Goal: Obtain resource: Download file/media

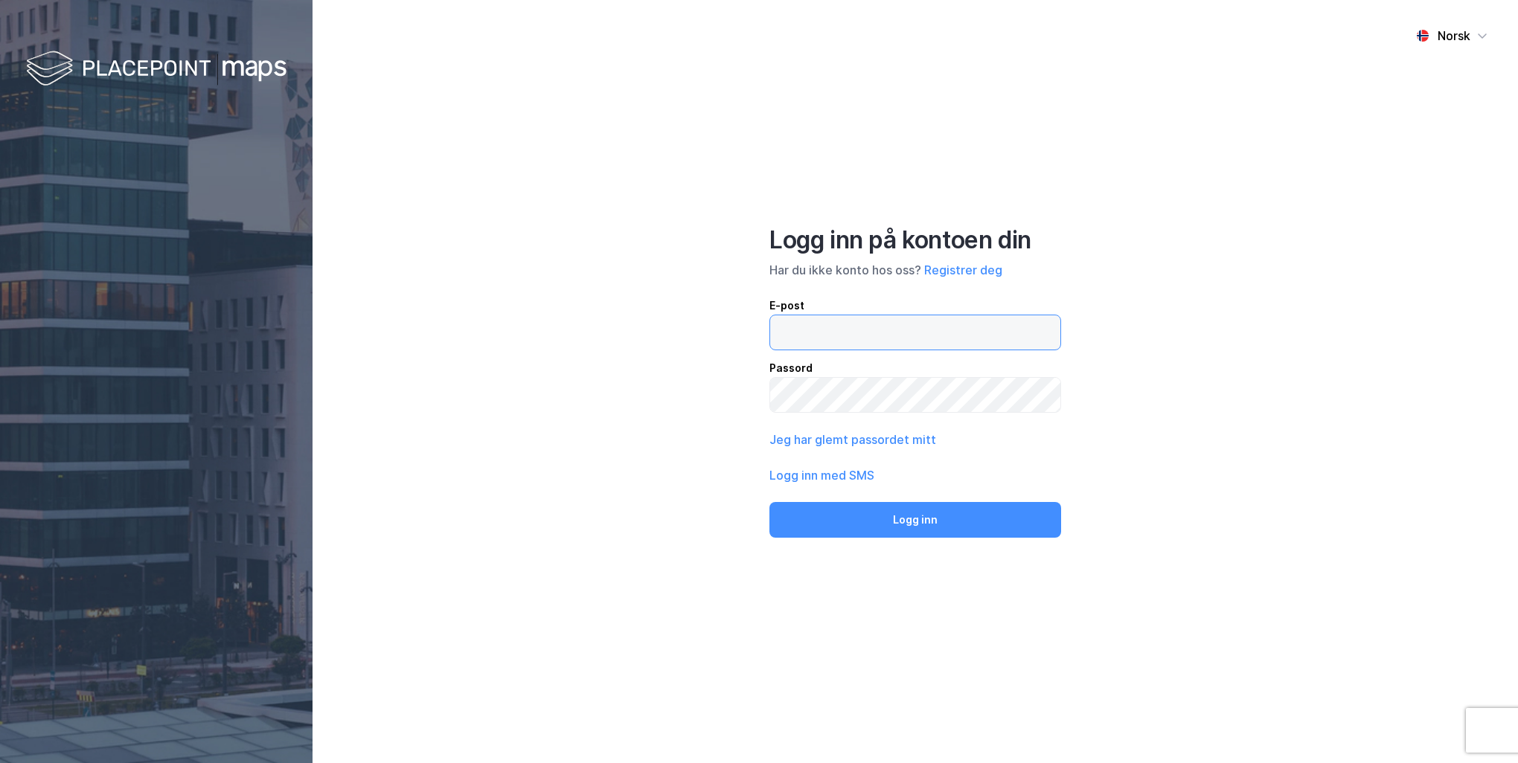
click at [840, 335] on input "email" at bounding box center [915, 333] width 290 height 34
type input "[EMAIL_ADDRESS][DOMAIN_NAME]"
click at [769, 502] on button "Logg inn" at bounding box center [915, 520] width 292 height 36
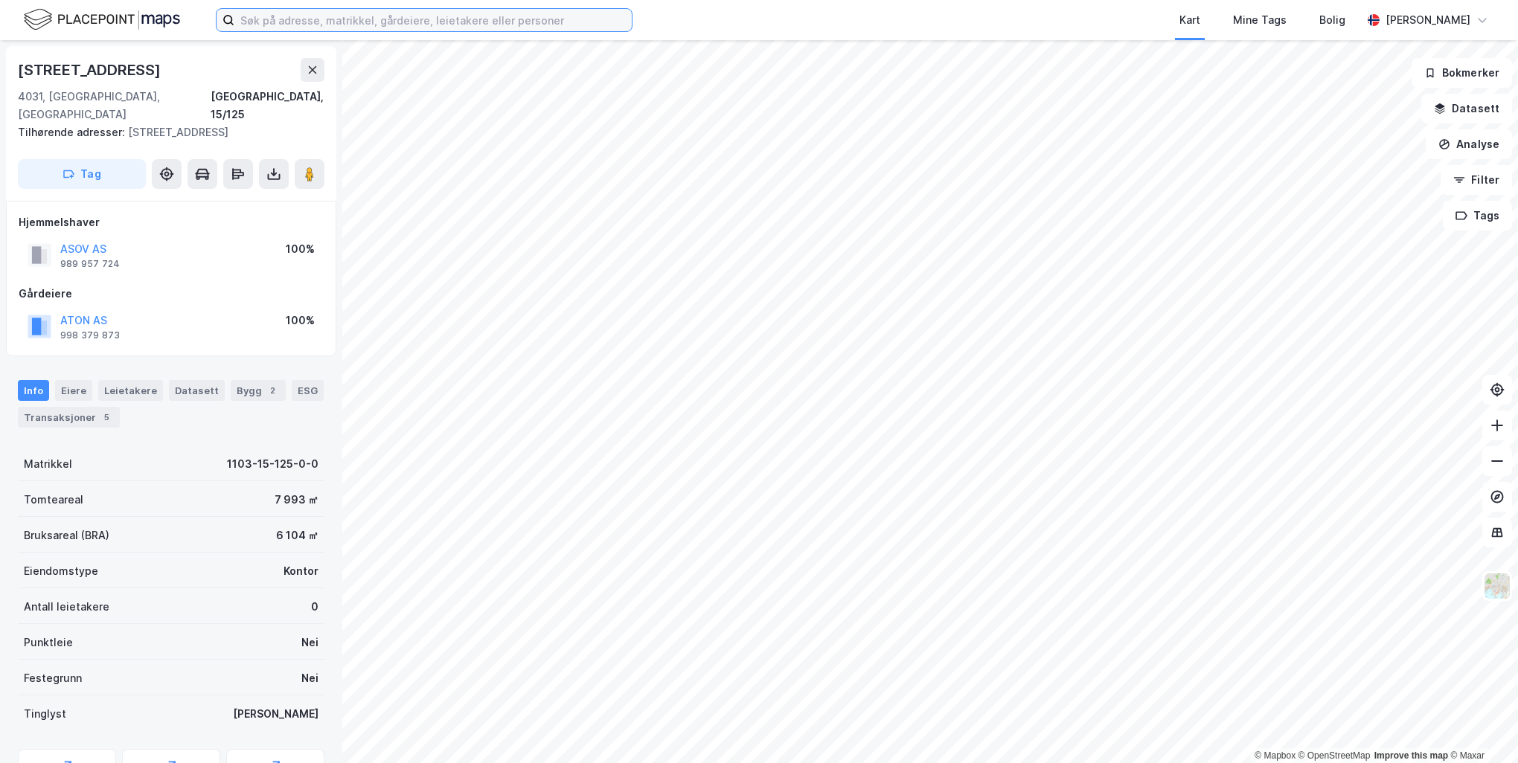
click at [350, 21] on input at bounding box center [432, 20] width 397 height 22
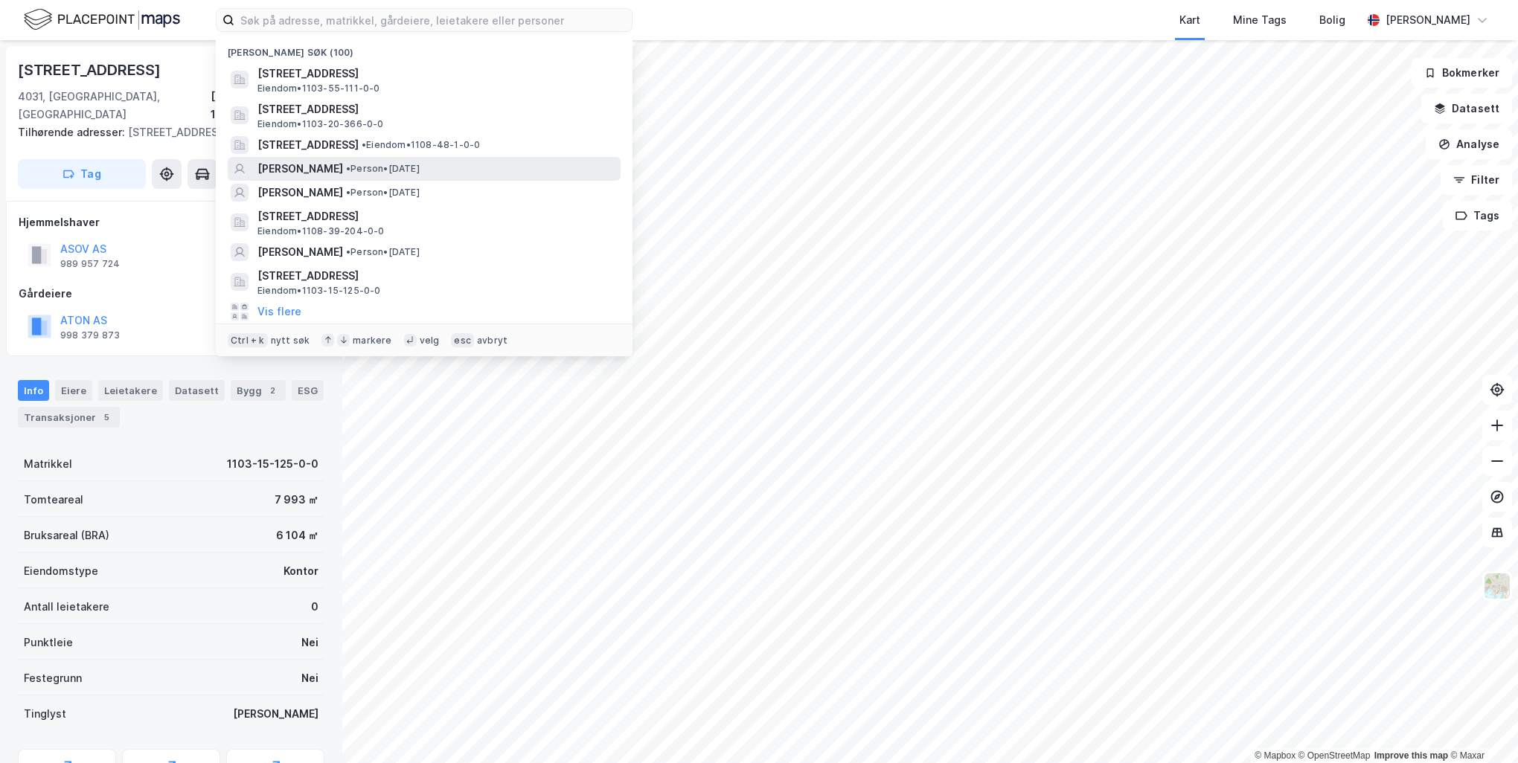
click at [350, 173] on span "•" at bounding box center [348, 168] width 4 height 11
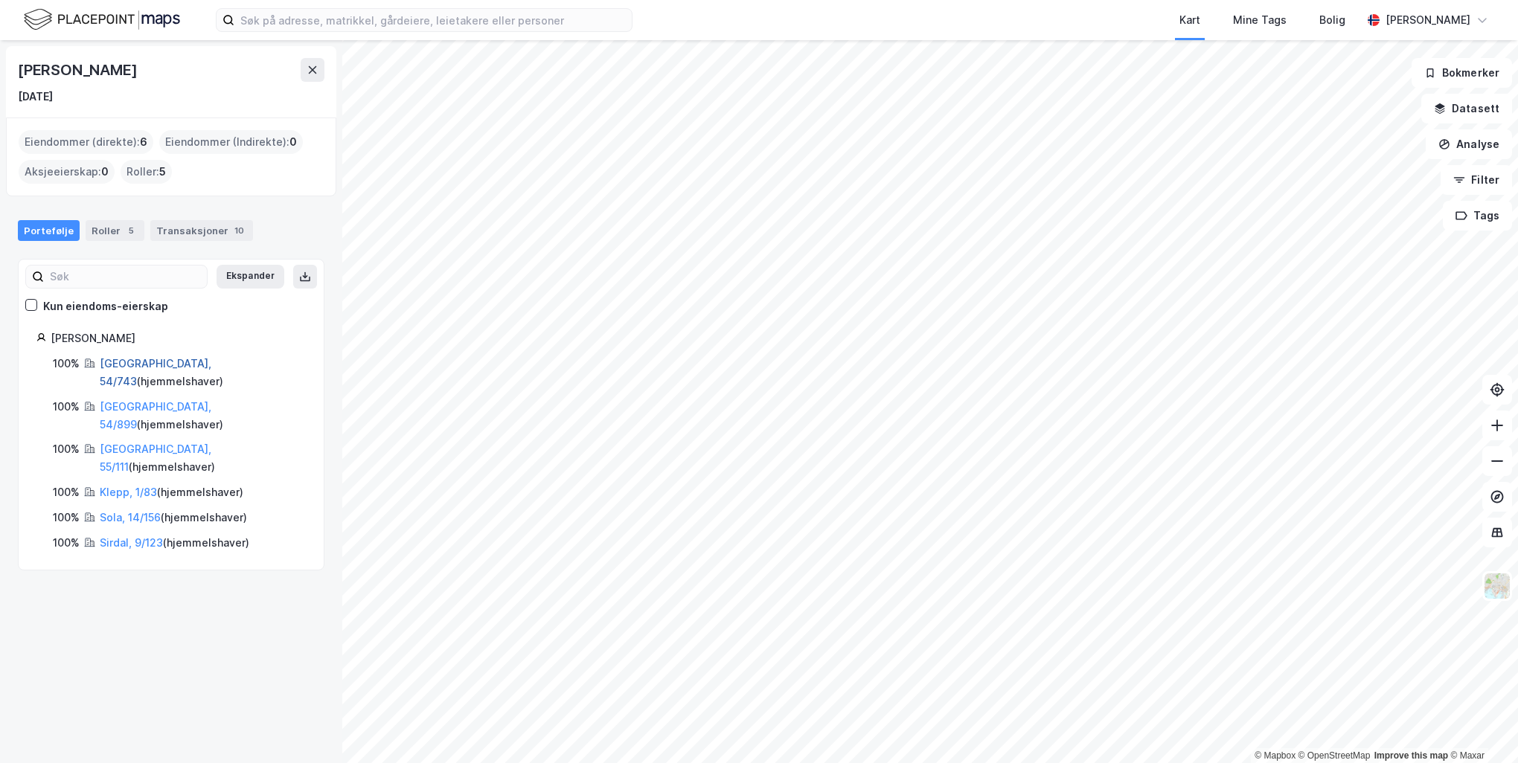
click at [172, 368] on link "[GEOGRAPHIC_DATA], 54/743" at bounding box center [156, 372] width 112 height 31
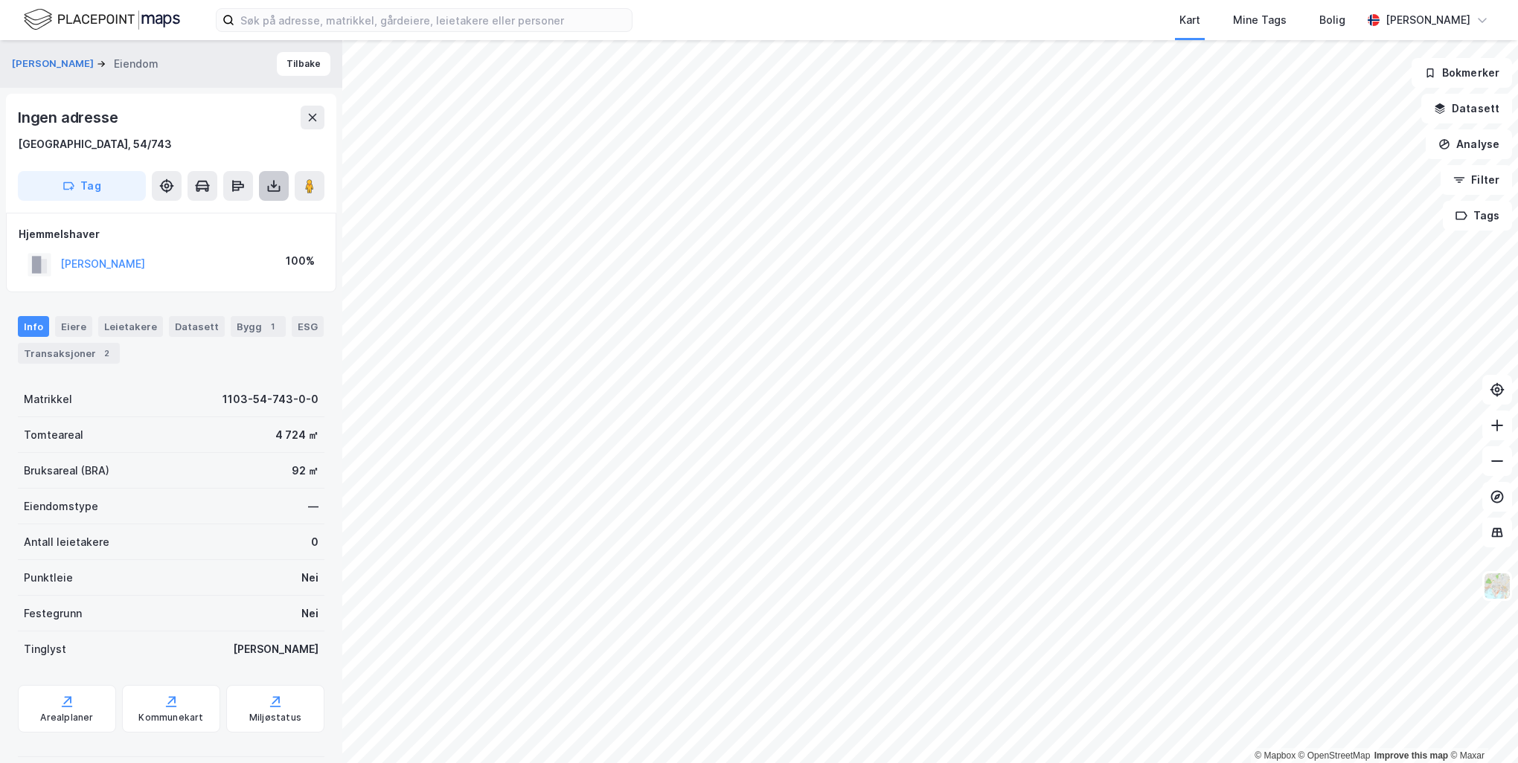
click at [270, 189] on icon at bounding box center [273, 186] width 15 height 15
click at [252, 244] on div "Last ned matrikkelrapport" at bounding box center [218, 240] width 123 height 12
